Goal: Task Accomplishment & Management: Manage account settings

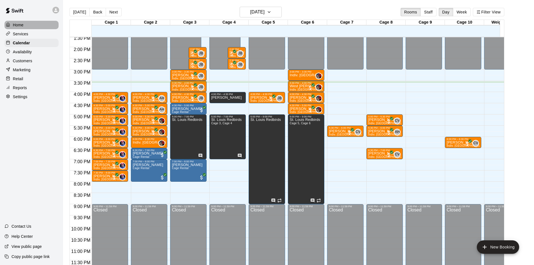
click at [37, 21] on div "Home" at bounding box center [31, 25] width 54 height 8
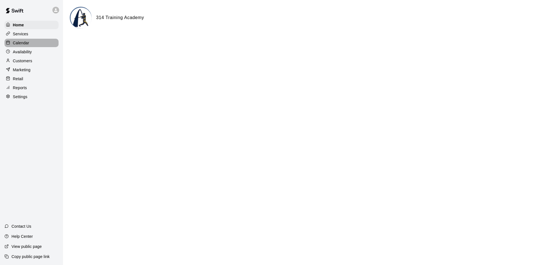
click at [32, 42] on div "Calendar" at bounding box center [31, 43] width 54 height 8
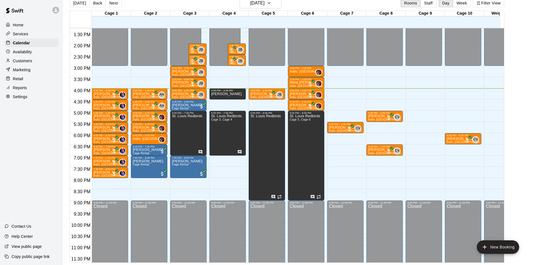
scroll to position [309, 0]
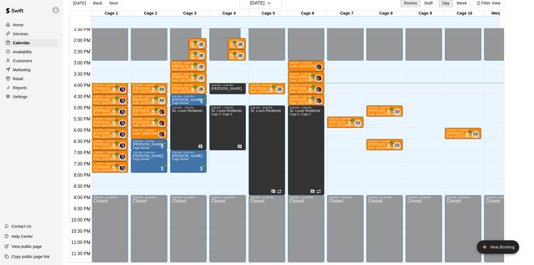
click at [23, 70] on p "Marketing" at bounding box center [22, 70] width 18 height 6
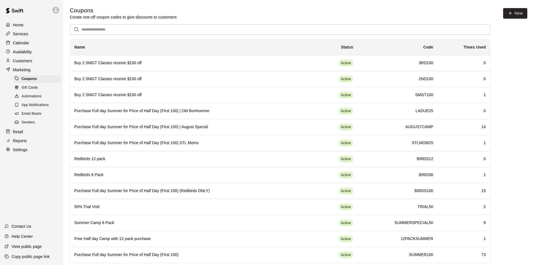
click at [42, 89] on div "Gift Cards" at bounding box center [36, 88] width 47 height 8
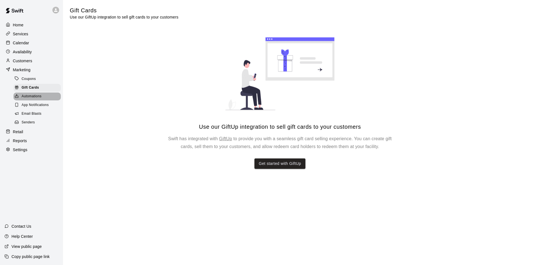
click at [46, 100] on div "Automations" at bounding box center [36, 97] width 47 height 8
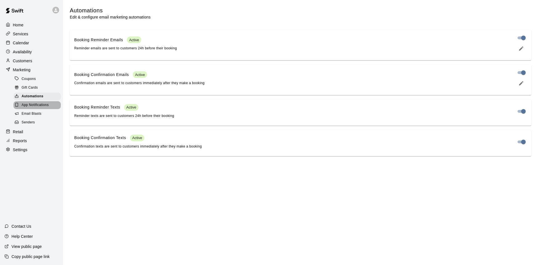
click at [48, 107] on span "App Notifications" at bounding box center [35, 105] width 27 height 6
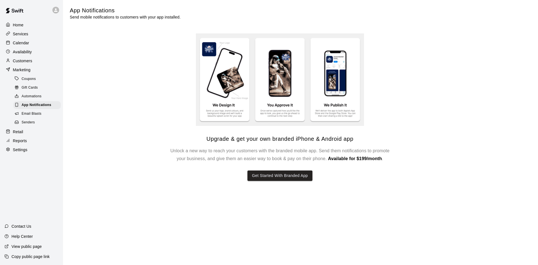
click at [46, 116] on div "Email Blasts" at bounding box center [36, 114] width 47 height 8
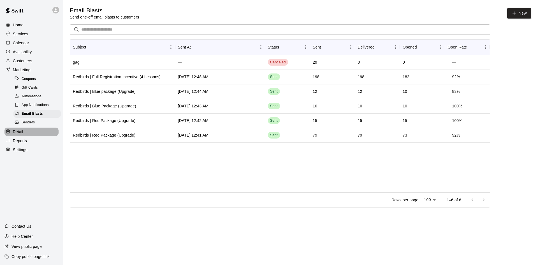
click at [29, 133] on div "Retail" at bounding box center [31, 132] width 54 height 8
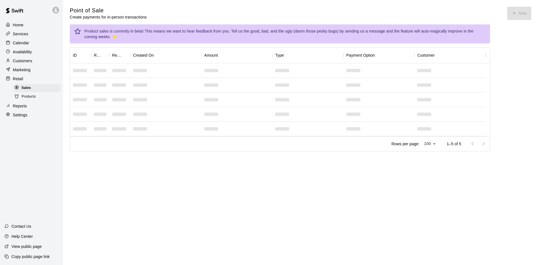
click at [29, 56] on div "Availability" at bounding box center [31, 52] width 54 height 8
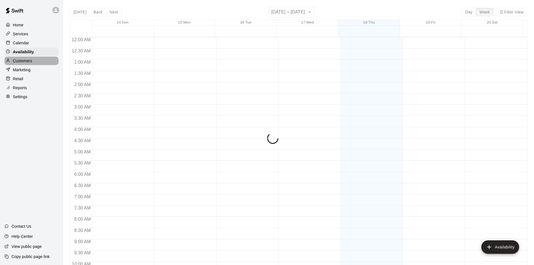
click at [29, 61] on p "Customers" at bounding box center [22, 61] width 19 height 6
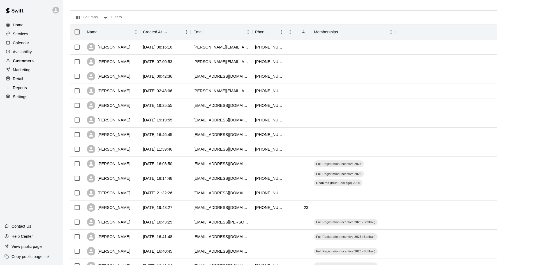
scroll to position [56, 0]
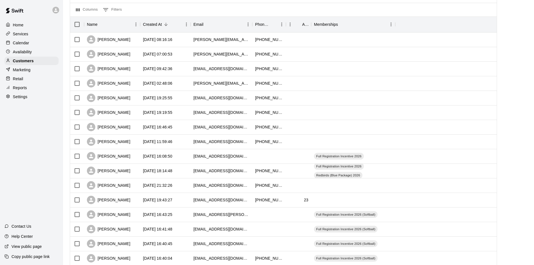
click at [24, 70] on p "Marketing" at bounding box center [22, 70] width 18 height 6
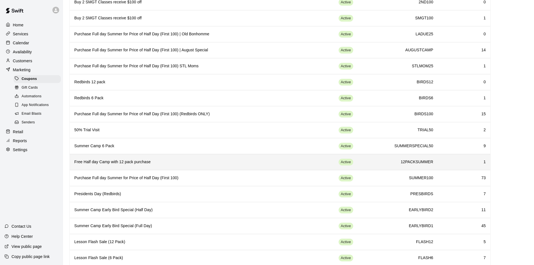
scroll to position [73, 0]
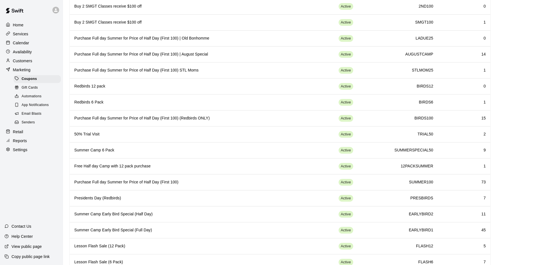
click at [25, 67] on div "Home Services Calendar Availability Customers Marketing Coupons Gift Cards Auto…" at bounding box center [31, 87] width 63 height 134
click at [28, 61] on p "Customers" at bounding box center [22, 61] width 19 height 6
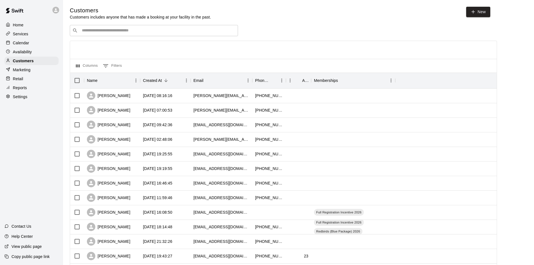
click at [22, 56] on div "Availability" at bounding box center [31, 52] width 54 height 8
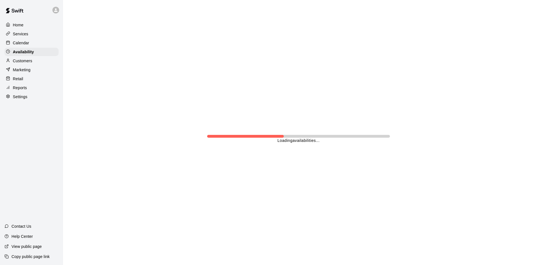
click at [25, 46] on p "Calendar" at bounding box center [21, 43] width 16 height 6
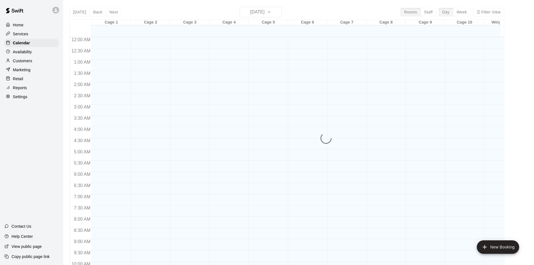
scroll to position [287, 0]
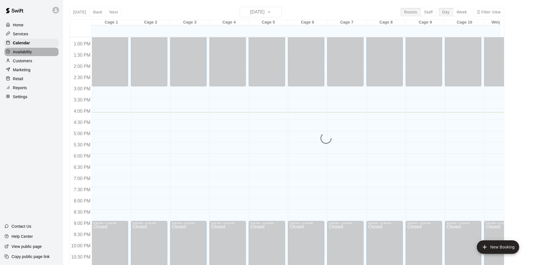
click at [27, 51] on p "Availability" at bounding box center [22, 52] width 19 height 6
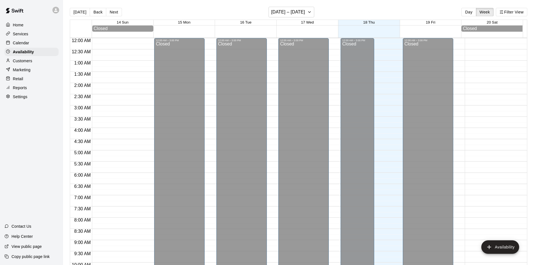
scroll to position [305, 0]
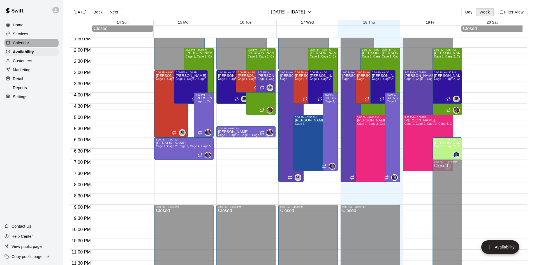
click at [28, 46] on p "Calendar" at bounding box center [21, 43] width 16 height 6
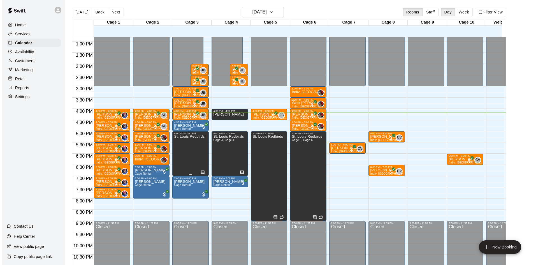
scroll to position [309, 0]
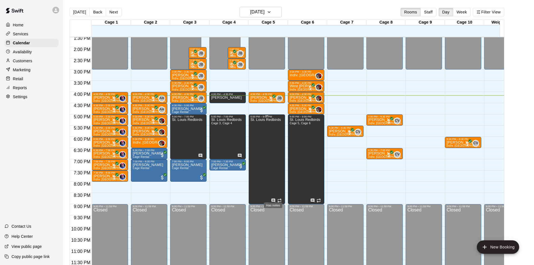
click at [272, 198] on icon "Has notes" at bounding box center [273, 200] width 4 height 4
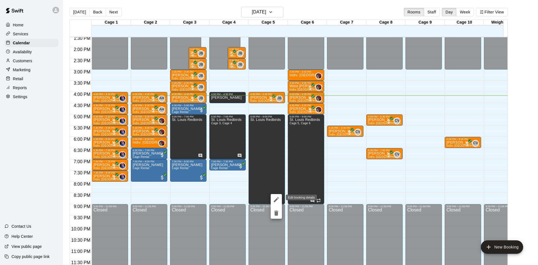
click at [275, 197] on icon "edit" at bounding box center [276, 199] width 7 height 7
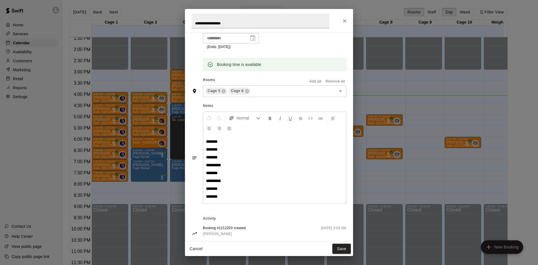
scroll to position [103, 0]
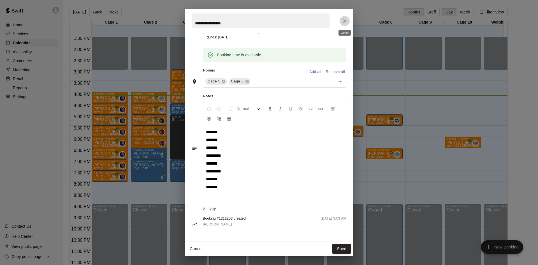
click at [345, 22] on icon "Close" at bounding box center [345, 21] width 6 height 6
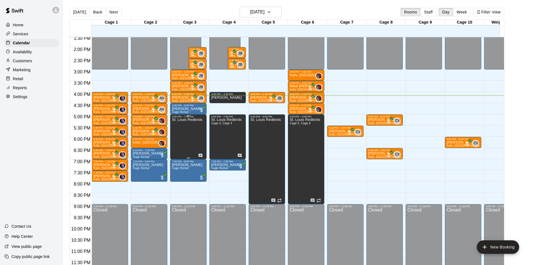
click at [199, 152] on div at bounding box center [201, 155] width 6 height 6
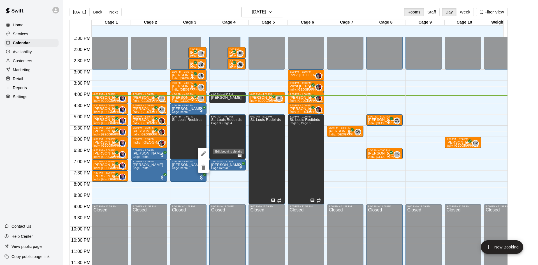
click at [205, 154] on icon "edit" at bounding box center [203, 153] width 7 height 7
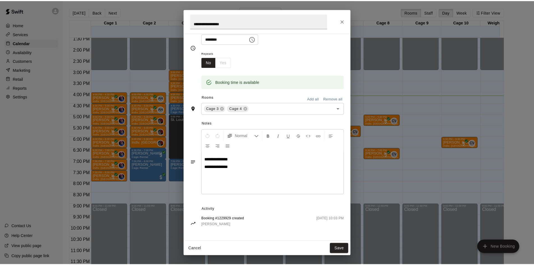
scroll to position [47, 0]
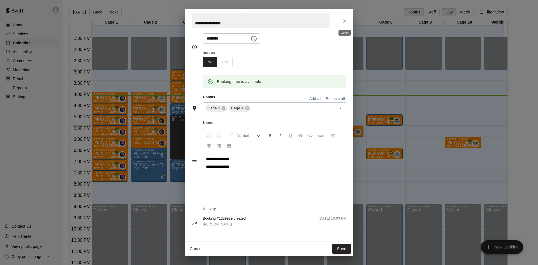
click at [347, 20] on icon "Close" at bounding box center [345, 21] width 6 height 6
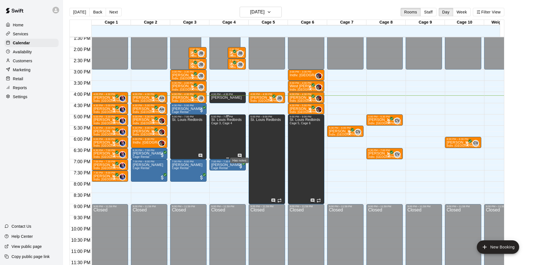
click at [239, 153] on icon "Has notes" at bounding box center [240, 155] width 4 height 4
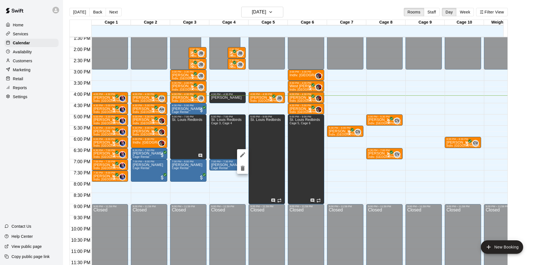
click at [375, 188] on div at bounding box center [269, 132] width 538 height 265
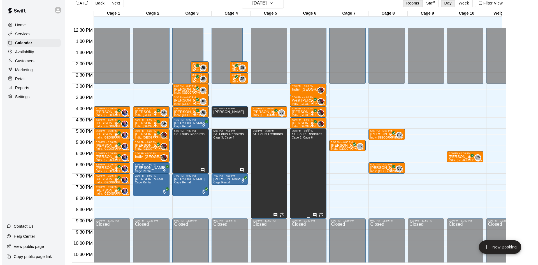
scroll to position [309, 0]
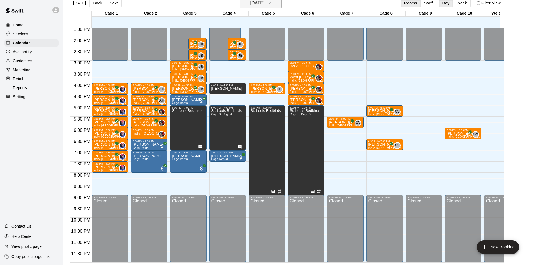
click at [257, 4] on h6 "[DATE]" at bounding box center [257, 3] width 14 height 8
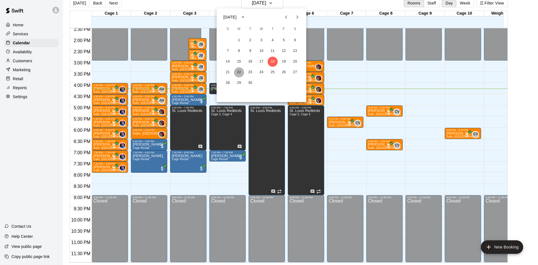
click at [238, 72] on button "22" at bounding box center [239, 72] width 10 height 10
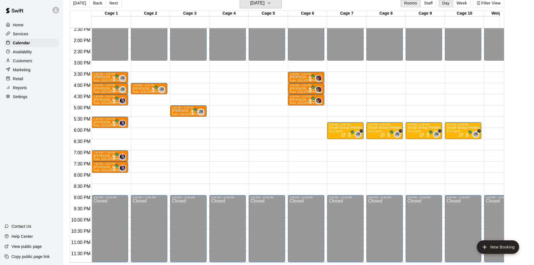
scroll to position [0, 0]
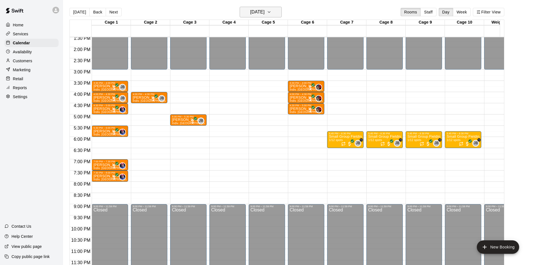
click at [271, 12] on icon "button" at bounding box center [269, 12] width 4 height 7
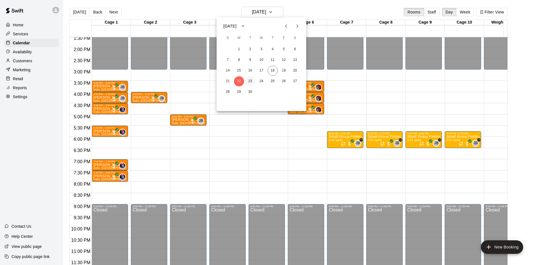
click at [253, 80] on button "23" at bounding box center [250, 81] width 10 height 10
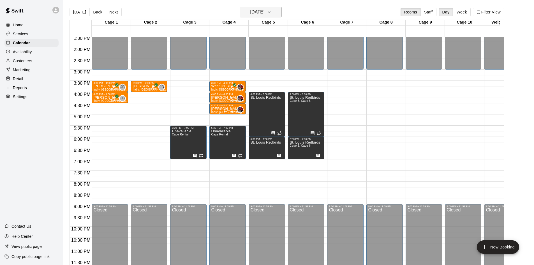
click at [276, 13] on button "[DATE]" at bounding box center [261, 12] width 42 height 11
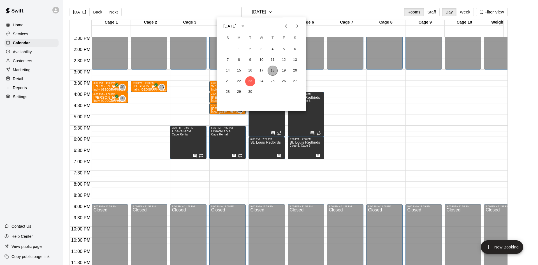
click at [273, 72] on button "18" at bounding box center [273, 71] width 10 height 10
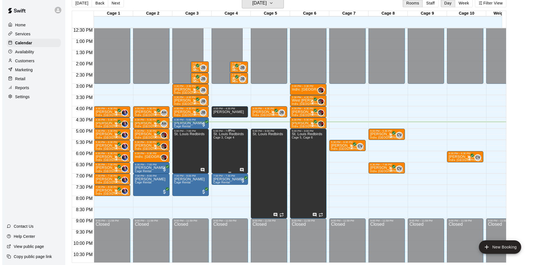
scroll to position [309, 0]
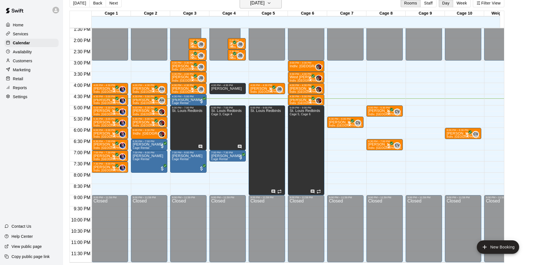
click at [271, 4] on icon "button" at bounding box center [269, 3] width 4 height 7
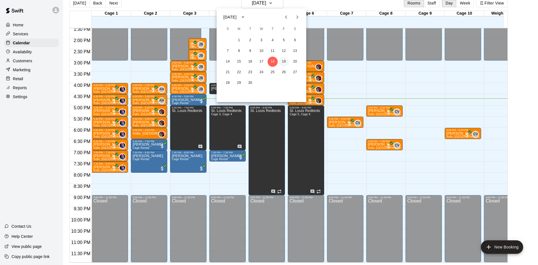
click at [285, 60] on button "19" at bounding box center [284, 62] width 10 height 10
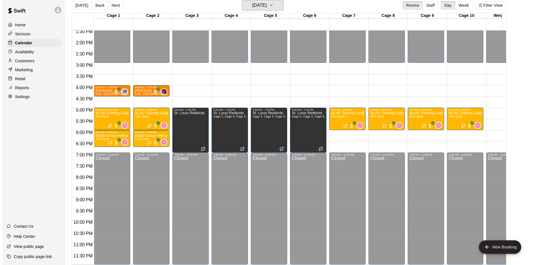
scroll to position [9, 0]
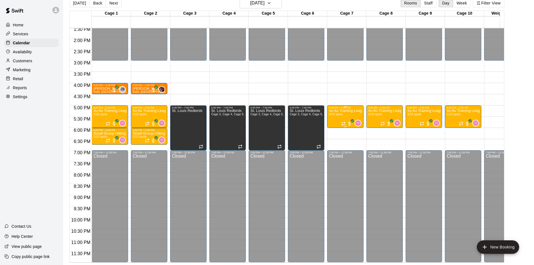
click at [338, 111] on p "4u-6u Training League (Session 1)" at bounding box center [345, 111] width 33 height 0
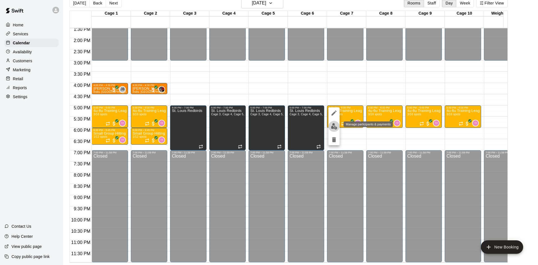
click at [339, 127] on button "edit" at bounding box center [334, 126] width 11 height 11
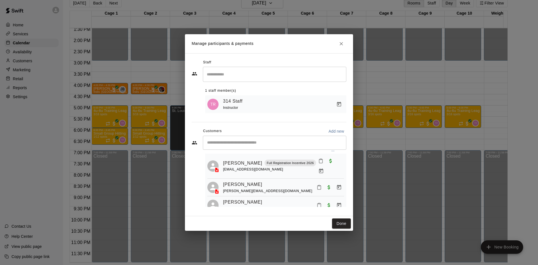
scroll to position [16, 0]
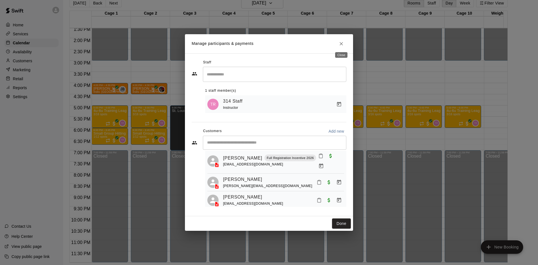
click at [344, 44] on icon "Close" at bounding box center [342, 44] width 6 height 6
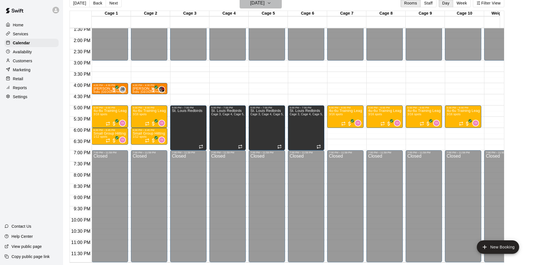
click at [257, 4] on h6 "[DATE]" at bounding box center [257, 3] width 14 height 8
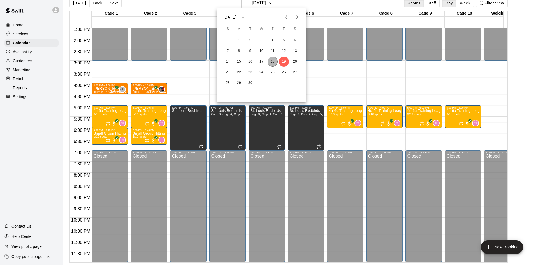
click at [274, 61] on button "18" at bounding box center [273, 62] width 10 height 10
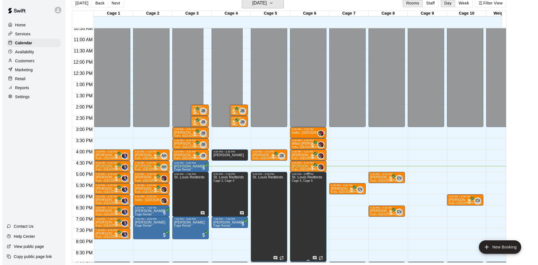
scroll to position [225, 0]
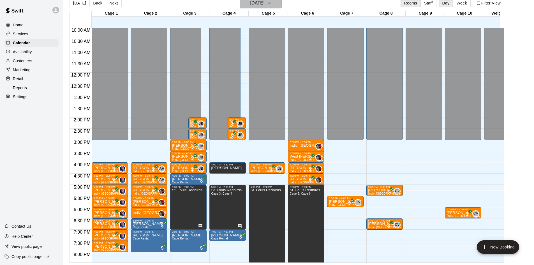
click at [257, 7] on h6 "[DATE]" at bounding box center [257, 3] width 14 height 8
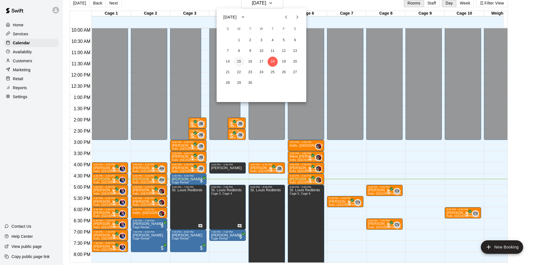
click at [240, 59] on button "15" at bounding box center [239, 62] width 10 height 10
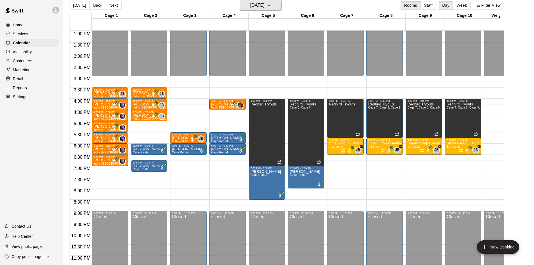
scroll to position [309, 0]
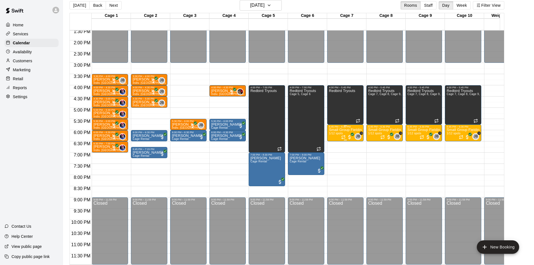
click at [342, 130] on p "Small Group Fielding (7u-8u) | [DATE] (Session 1)" at bounding box center [345, 130] width 33 height 0
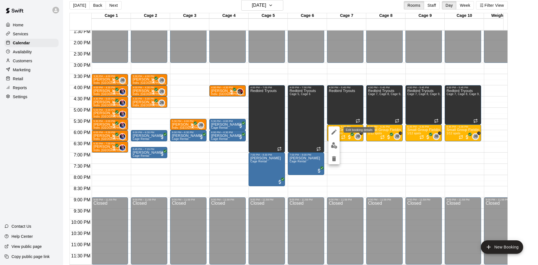
click at [339, 131] on button "edit" at bounding box center [334, 131] width 11 height 11
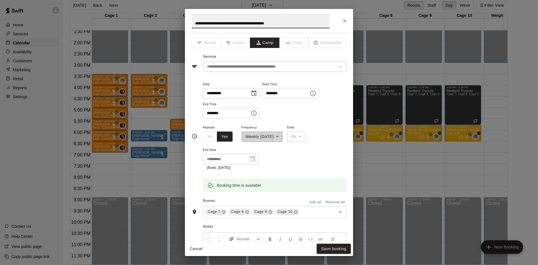
click at [342, 15] on div "**********" at bounding box center [269, 21] width 168 height 24
click at [342, 20] on icon "Close" at bounding box center [345, 21] width 6 height 6
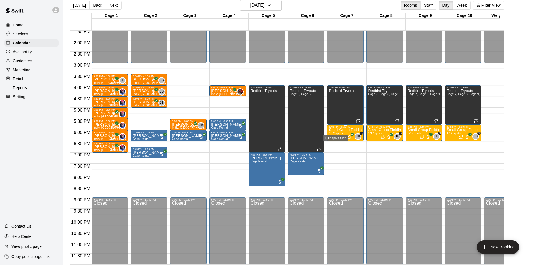
click at [337, 132] on div "1/12 spots filled" at bounding box center [335, 136] width 27 height 10
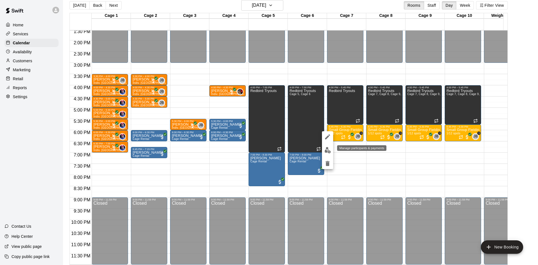
click at [329, 153] on img "edit" at bounding box center [328, 150] width 6 height 6
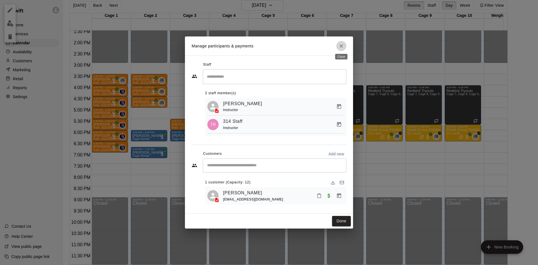
click at [340, 43] on icon "Close" at bounding box center [342, 46] width 6 height 6
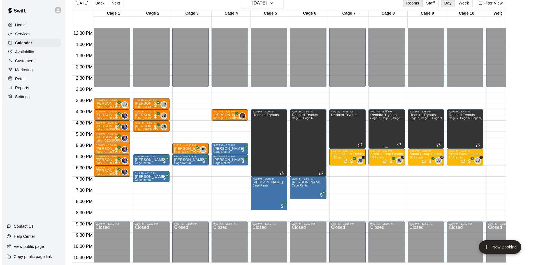
scroll to position [225, 0]
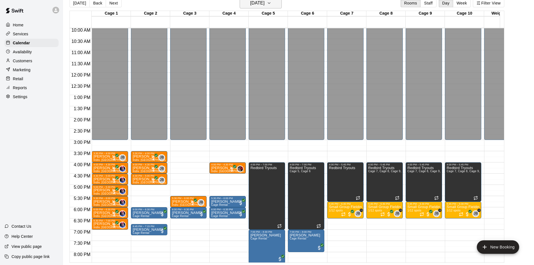
click at [258, 1] on h6 "[DATE]" at bounding box center [257, 3] width 14 height 8
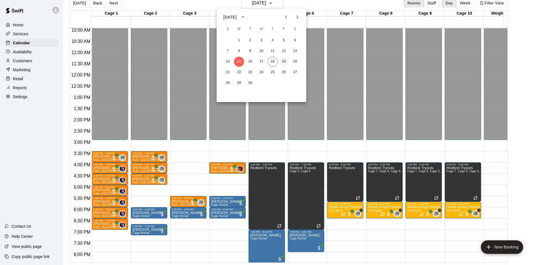
click at [284, 58] on button "19" at bounding box center [284, 62] width 10 height 10
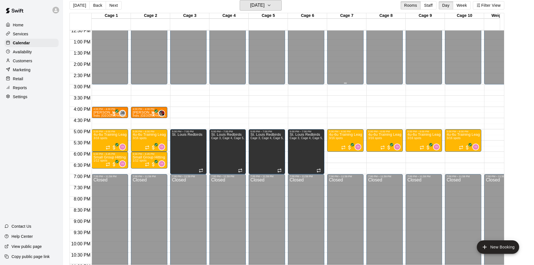
scroll to position [309, 0]
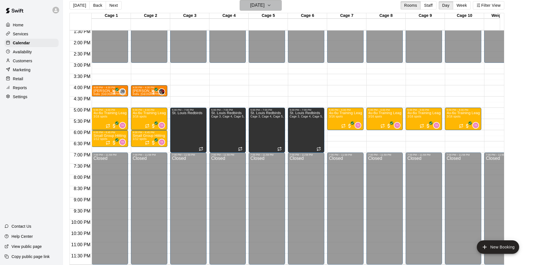
click at [271, 7] on icon "button" at bounding box center [269, 5] width 4 height 7
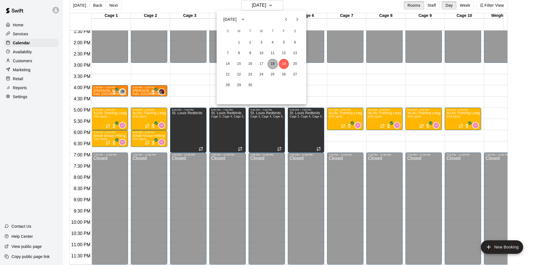
click at [274, 64] on button "18" at bounding box center [273, 64] width 10 height 10
